Goal: Go to known website: Go to known website

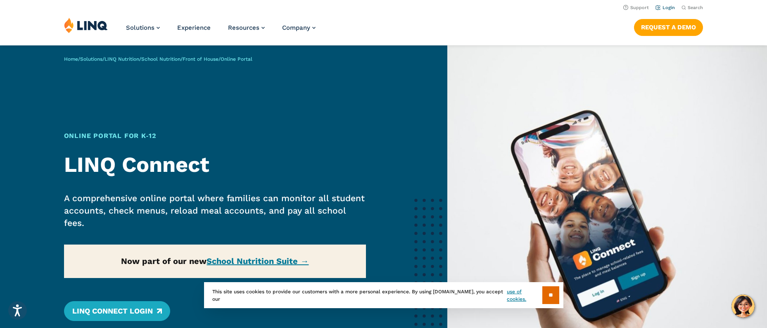
click at [673, 7] on link "Login" at bounding box center [665, 7] width 19 height 5
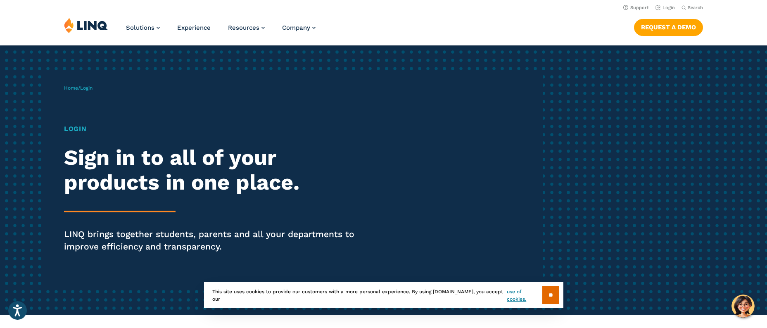
click at [87, 87] on span "Login" at bounding box center [86, 88] width 12 height 6
click at [90, 89] on span "Login" at bounding box center [86, 88] width 12 height 6
click at [80, 130] on h1 "Login" at bounding box center [211, 129] width 295 height 10
click at [93, 163] on h2 "Sign in to all of your products in one place." at bounding box center [211, 170] width 295 height 50
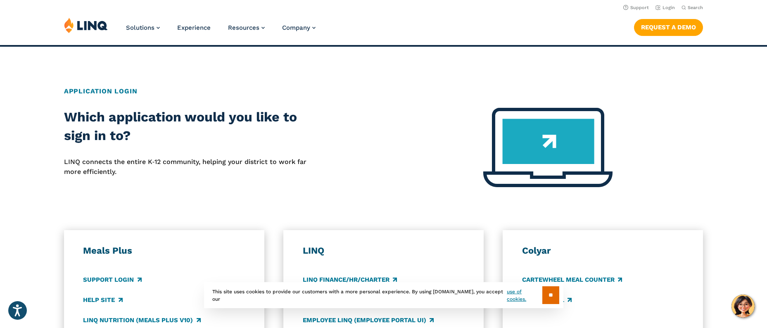
scroll to position [5, 0]
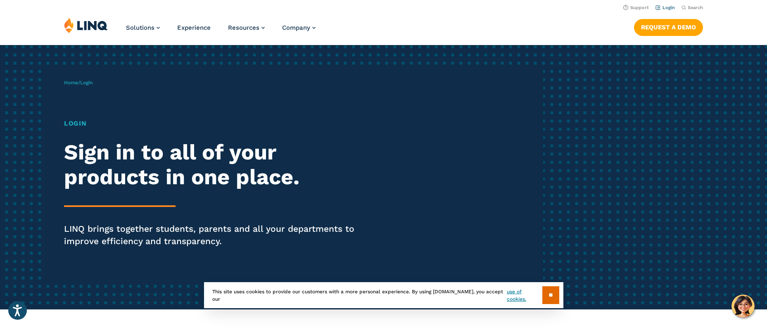
click at [665, 8] on link "Login" at bounding box center [665, 7] width 19 height 5
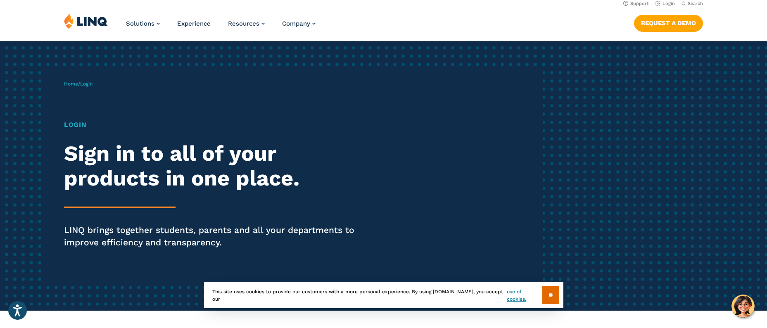
scroll to position [15, 0]
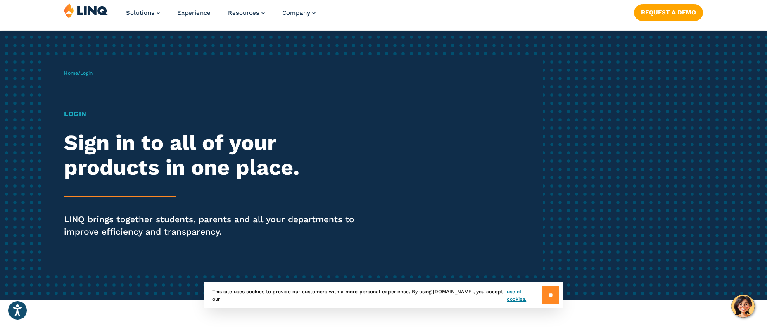
click at [551, 298] on input "**" at bounding box center [551, 295] width 17 height 18
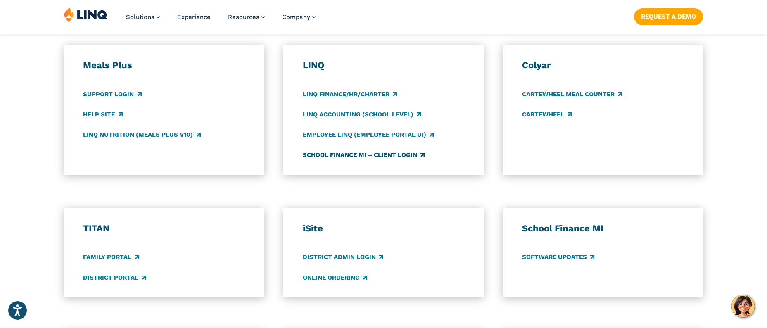
scroll to position [550, 0]
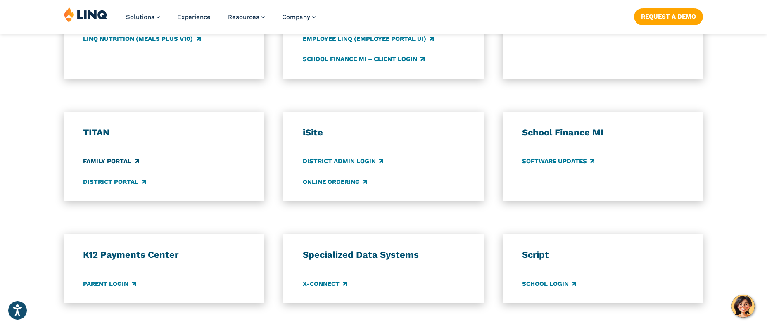
click at [109, 162] on link "Family Portal" at bounding box center [111, 161] width 56 height 9
